Goal: Information Seeking & Learning: Learn about a topic

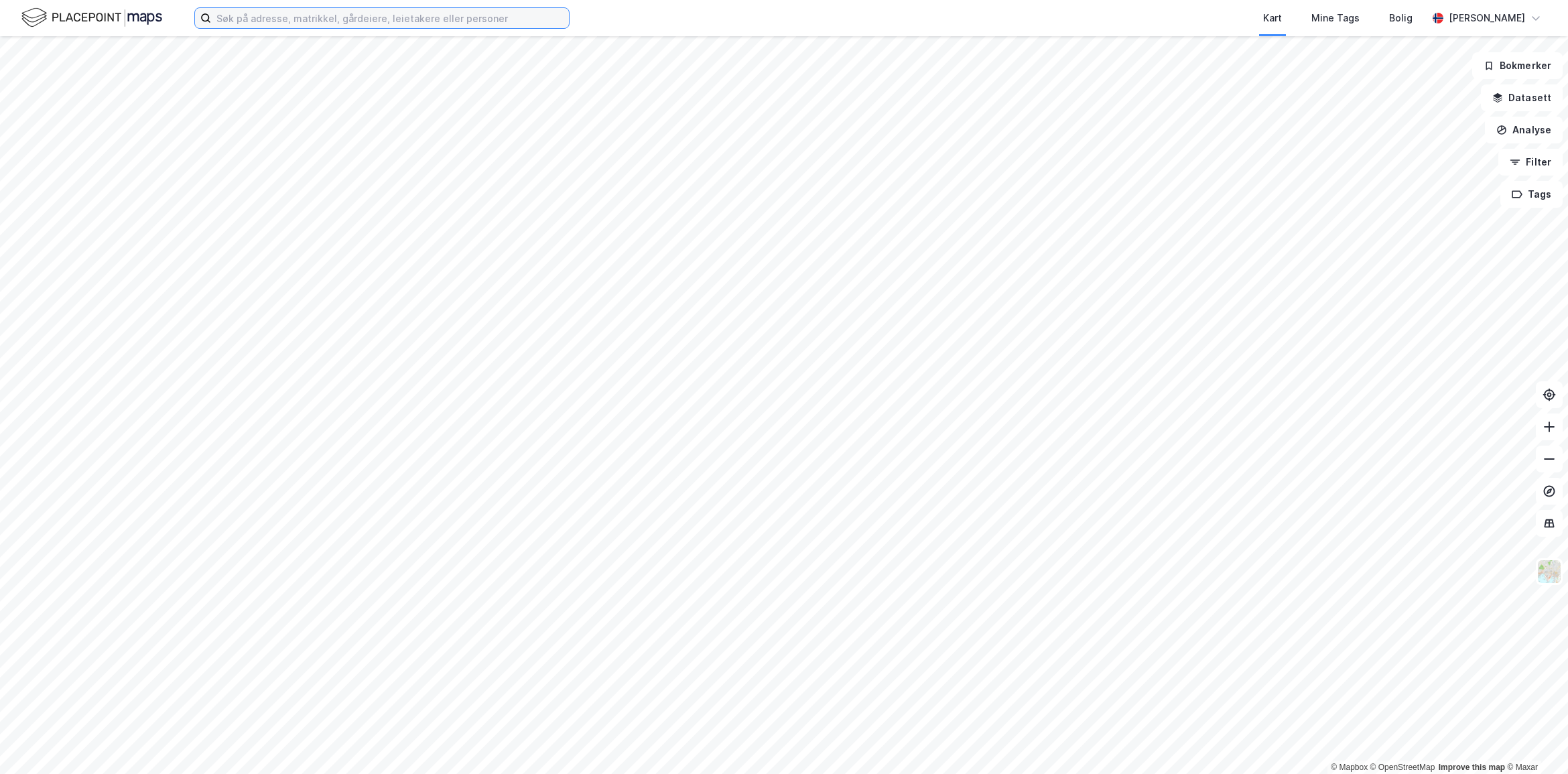
click at [330, 18] on input at bounding box center [390, 19] width 358 height 20
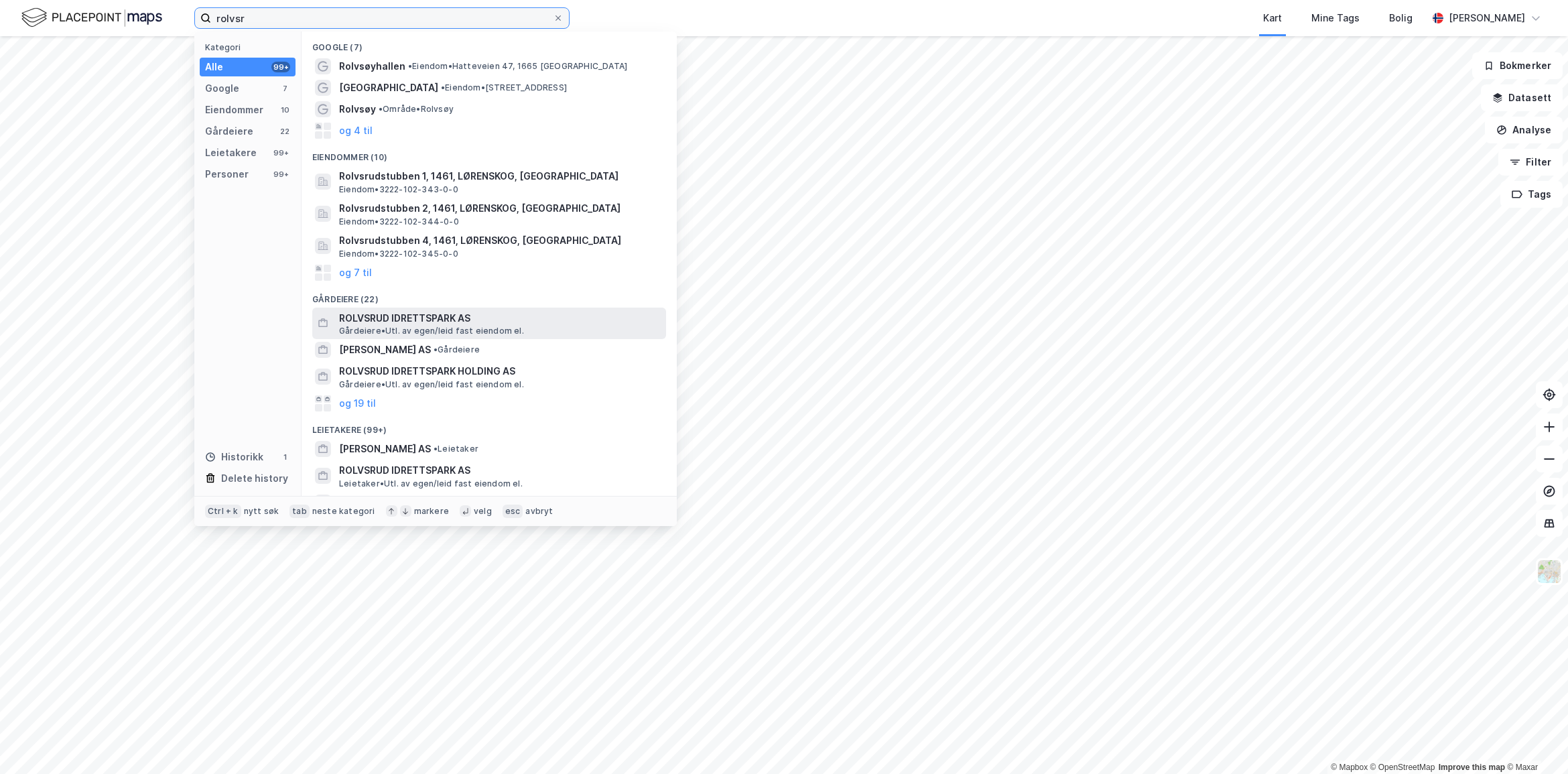
type input "rolvsr"
click at [477, 308] on div "ROLVSRUD IDRETTSPARK AS [PERSON_NAME]. av egen/leid fast eiendom el." at bounding box center [489, 324] width 353 height 33
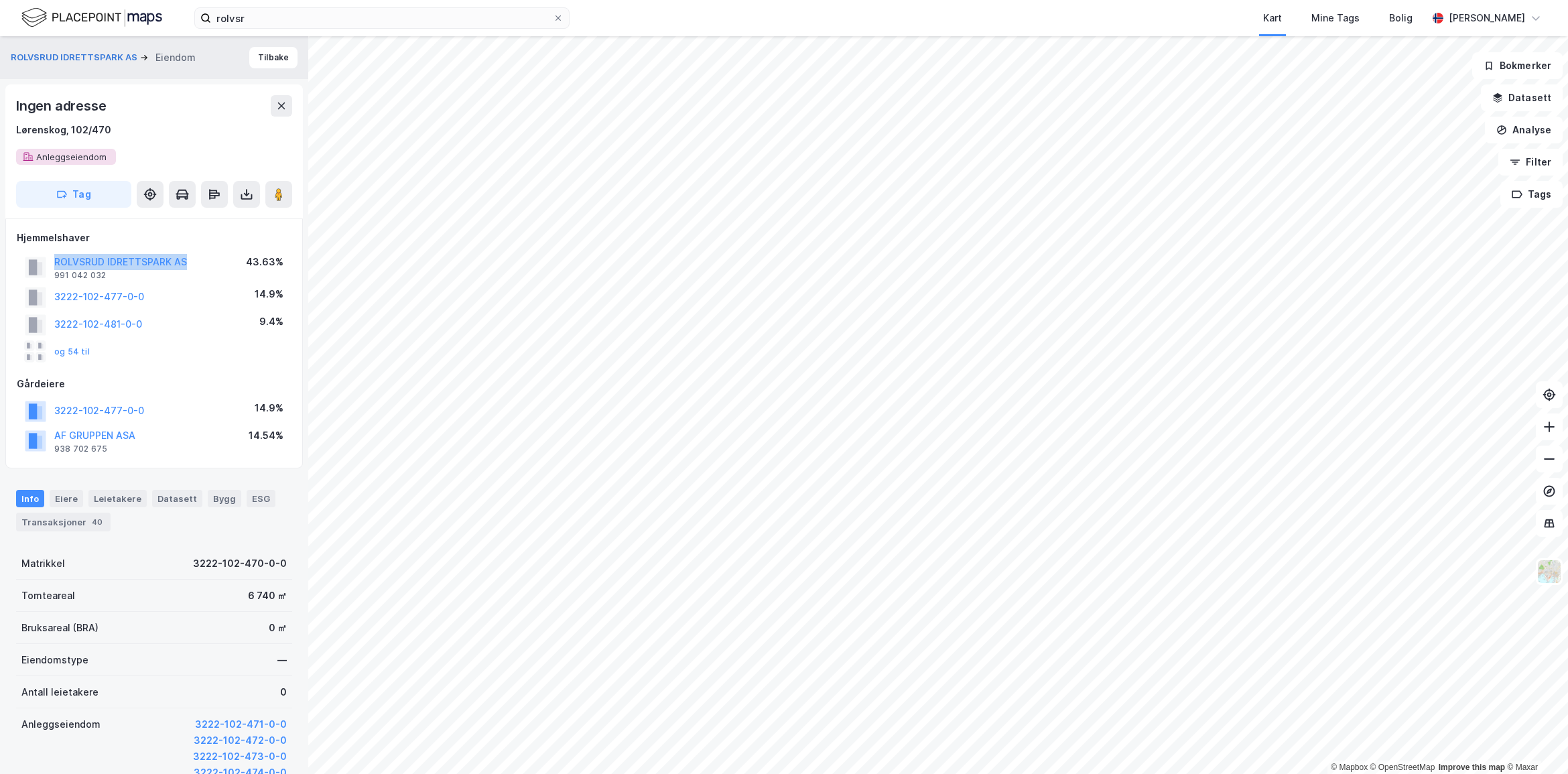
drag, startPoint x: 186, startPoint y: 263, endPoint x: 41, endPoint y: 260, distance: 145.0
click at [41, 260] on div "[PERSON_NAME] AS 991 042 032 43.63%" at bounding box center [153, 267] width 274 height 33
copy button "ROLVSRUD IDRETTSPARK AS"
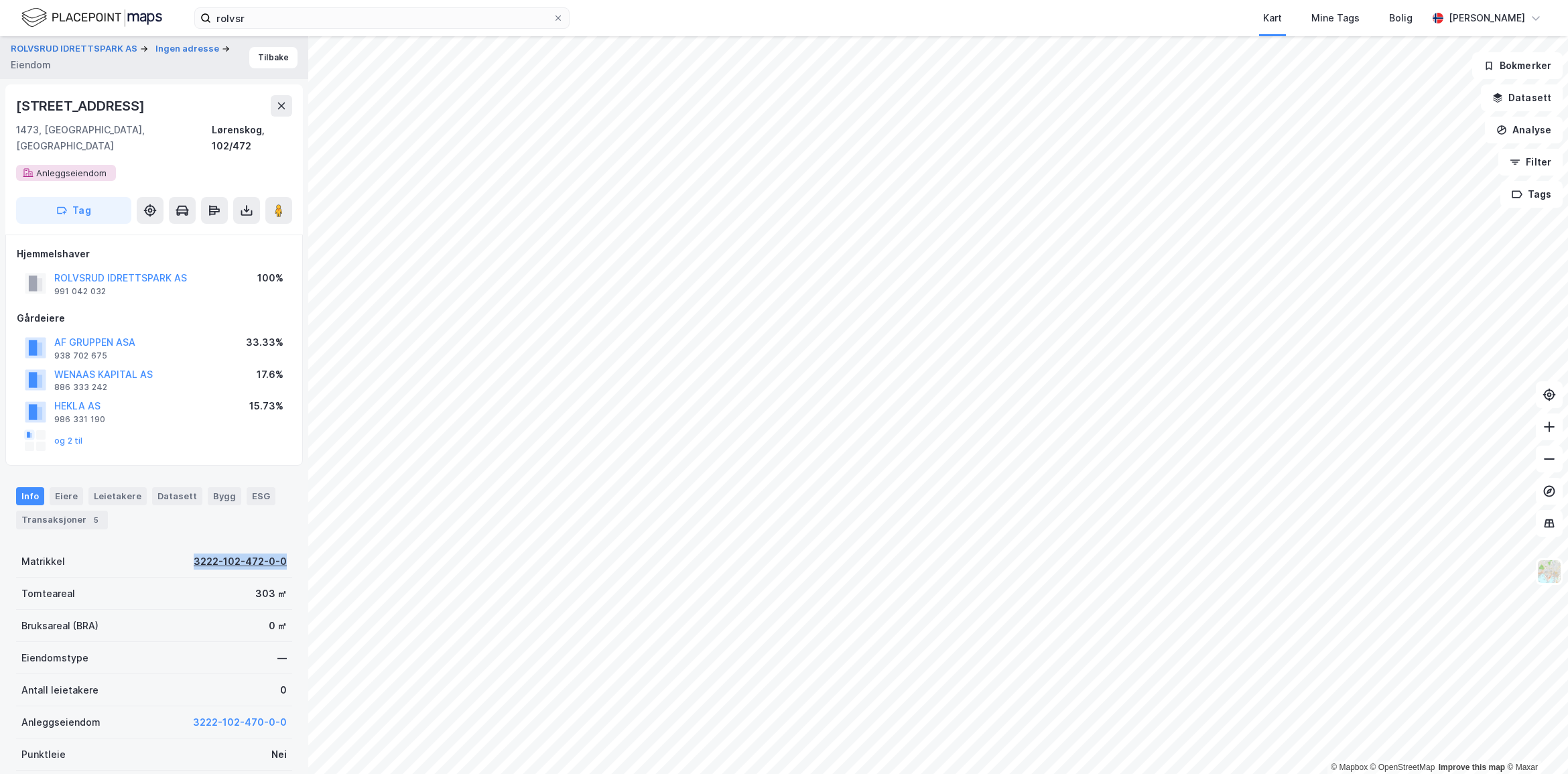
drag, startPoint x: 280, startPoint y: 544, endPoint x: 186, endPoint y: 540, distance: 94.1
click at [186, 540] on div "ROLVSRUD IDRETTSPARK AS Ingen adresse Eiendom Tilbake Idrettsgata 10 1473, [STR…" at bounding box center [153, 405] width 308 height 738
